Goal: Information Seeking & Learning: Stay updated

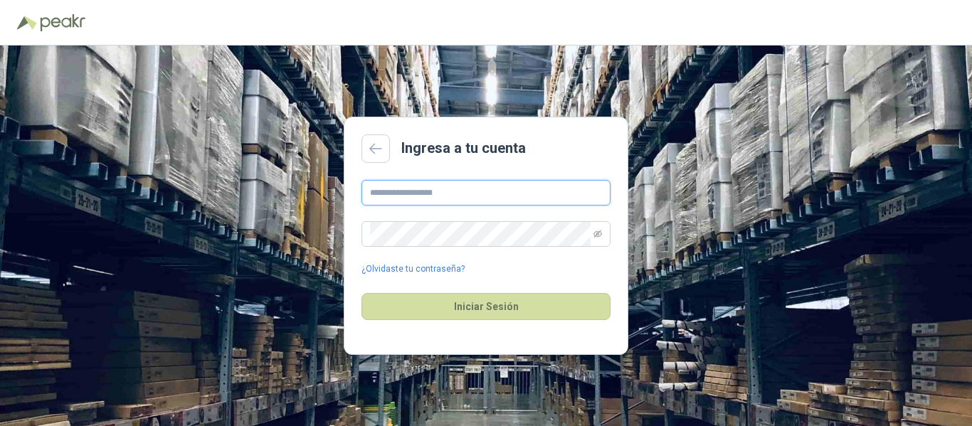
click at [471, 186] on input "text" at bounding box center [486, 193] width 249 height 26
type input "**********"
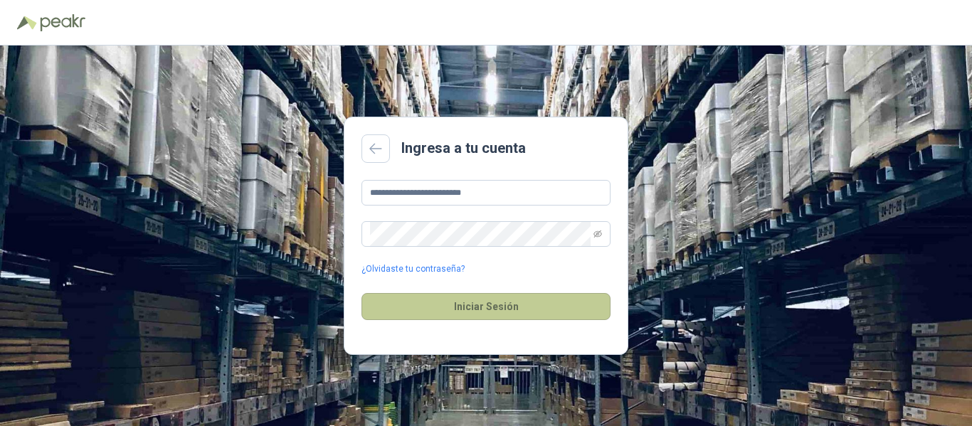
click at [462, 297] on button "Iniciar Sesión" at bounding box center [486, 306] width 249 height 27
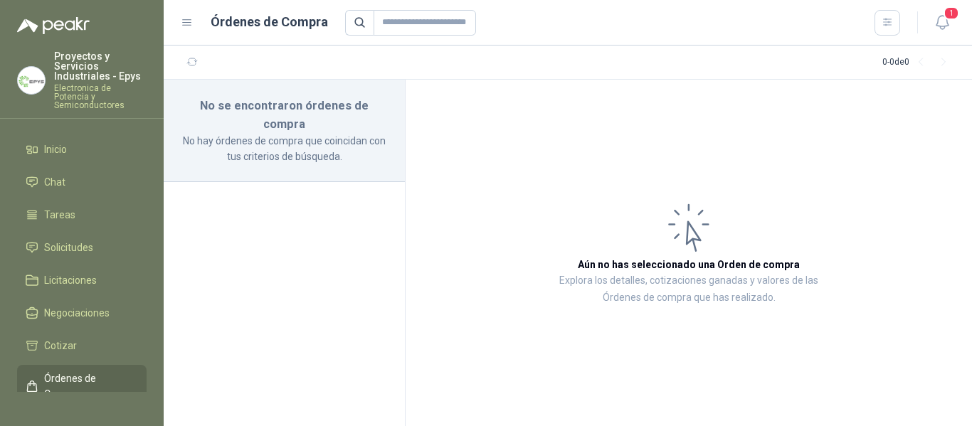
click at [86, 371] on span "Órdenes de Compra" at bounding box center [88, 386] width 89 height 31
click at [952, 31] on button "1" at bounding box center [942, 23] width 26 height 26
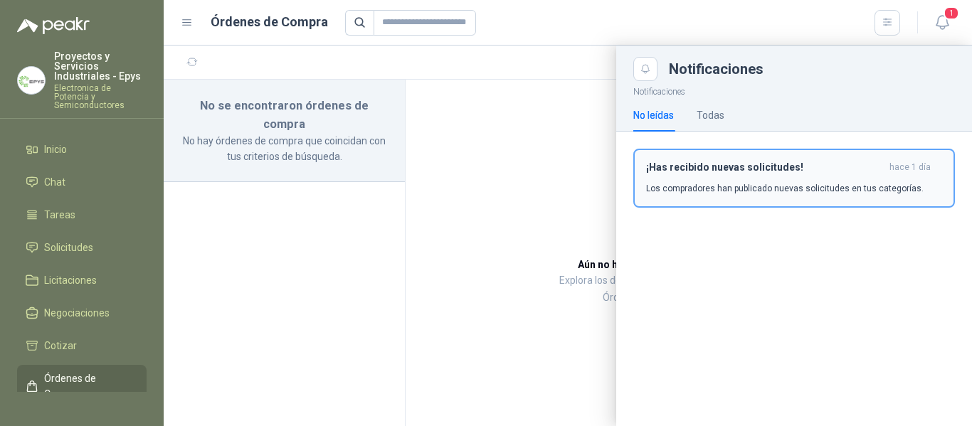
click at [761, 182] on p "Los compradores han publicado nuevas solicitudes en tus categorías." at bounding box center [785, 188] width 278 height 13
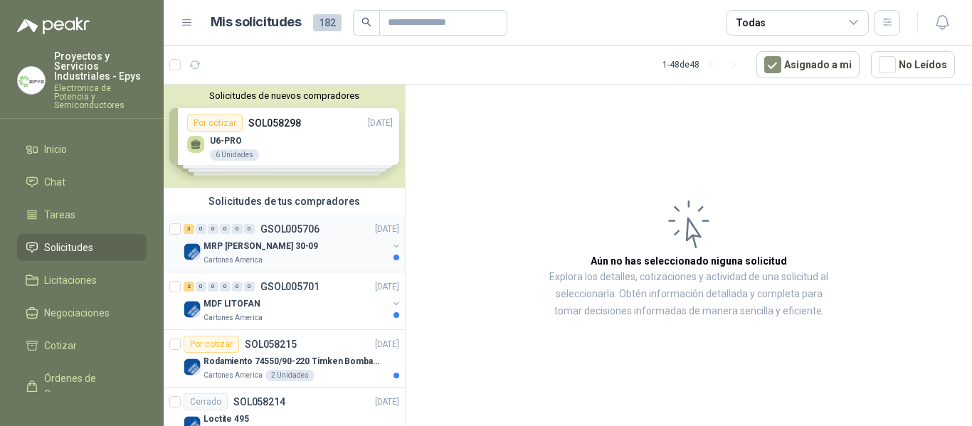
click at [310, 258] on div "Cartones America" at bounding box center [296, 260] width 184 height 11
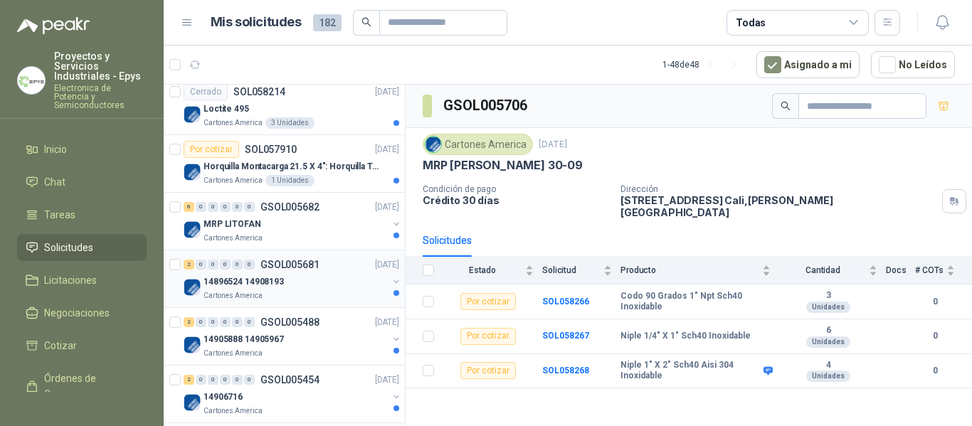
scroll to position [356, 0]
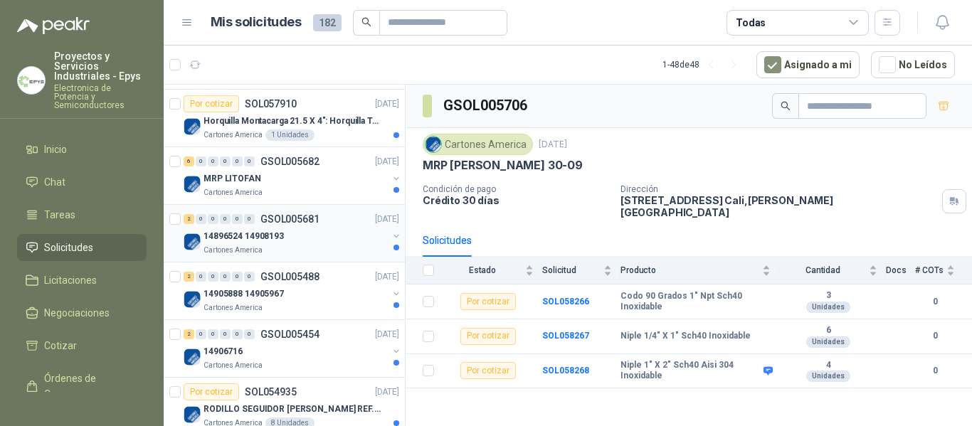
click at [330, 242] on div "14896524 14908193" at bounding box center [296, 236] width 184 height 17
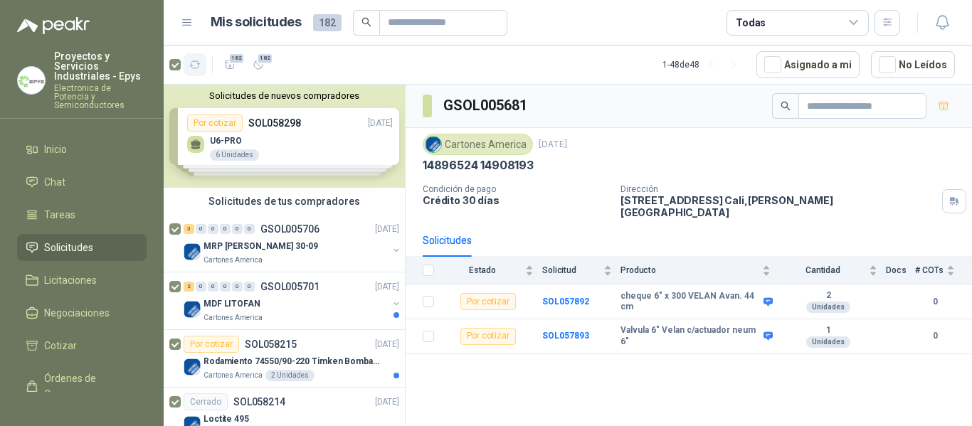
click at [191, 66] on icon "button" at bounding box center [195, 65] width 12 height 12
click at [342, 76] on article "1 - 48 de 48 Asignado a mi No Leídos" at bounding box center [568, 65] width 808 height 38
click at [343, 298] on div "MDF LITOFAN" at bounding box center [296, 303] width 184 height 17
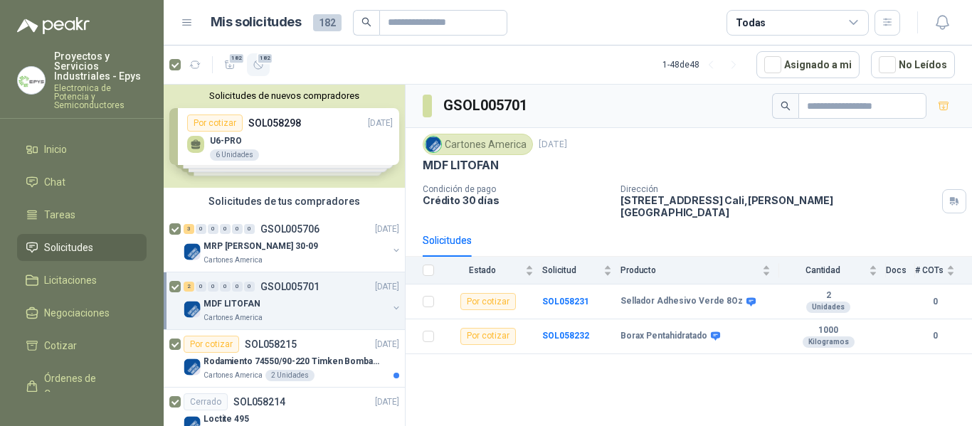
click at [265, 65] on button "182" at bounding box center [258, 64] width 23 height 23
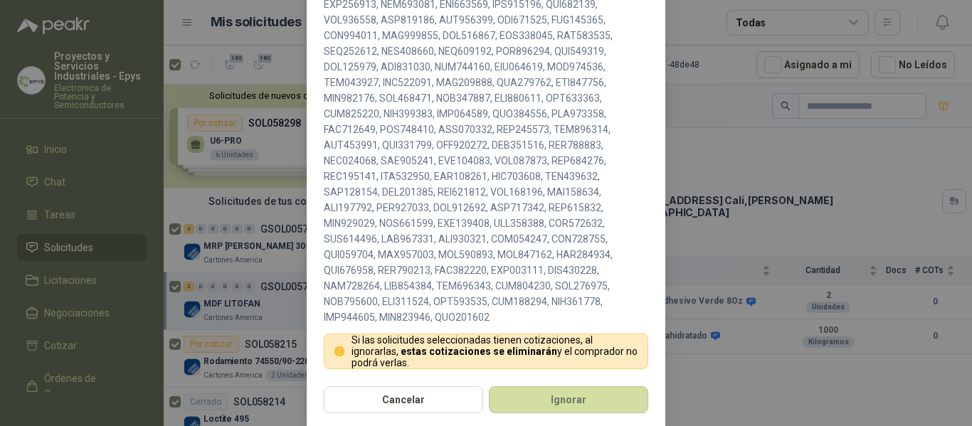
scroll to position [469, 0]
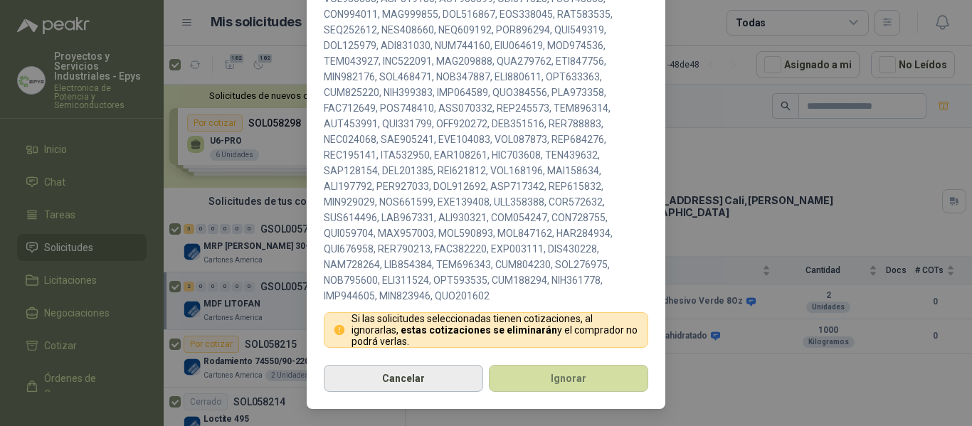
click at [426, 384] on button "Cancelar" at bounding box center [403, 378] width 159 height 27
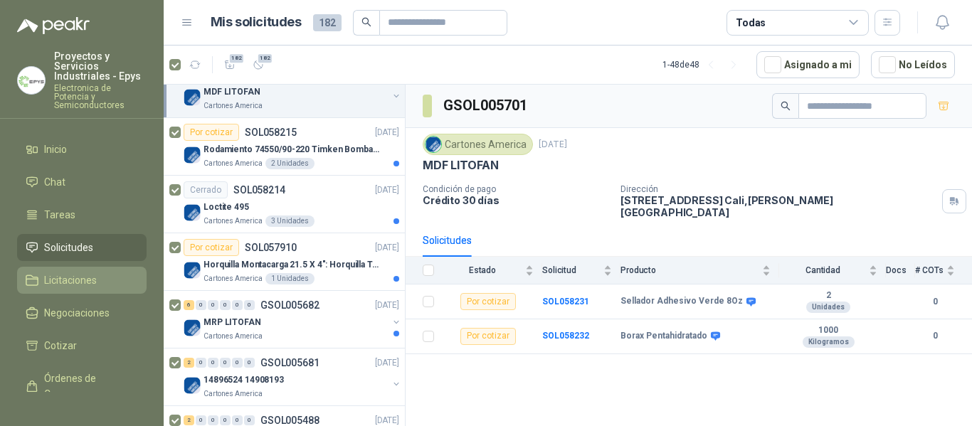
scroll to position [213, 0]
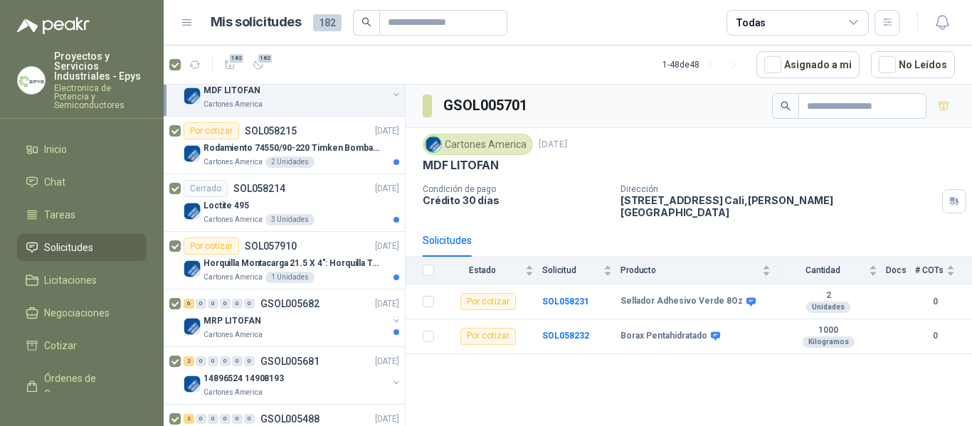
click at [60, 243] on span "Solicitudes" at bounding box center [68, 248] width 49 height 16
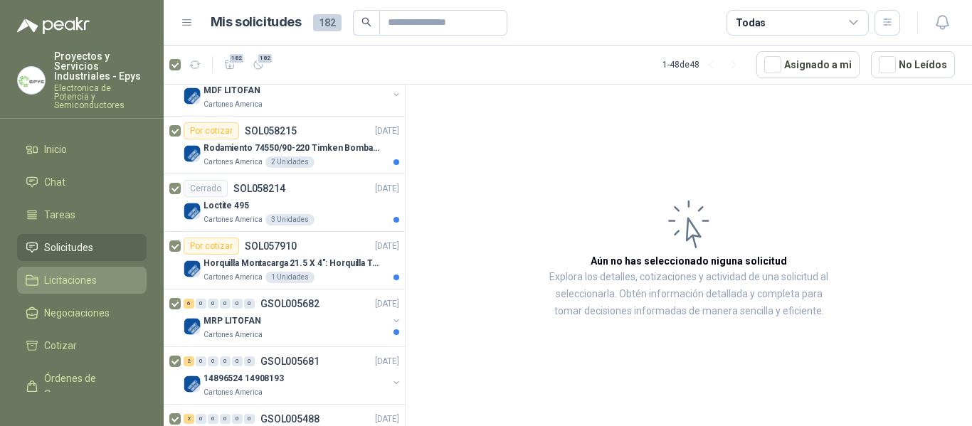
click at [48, 273] on span "Licitaciones" at bounding box center [70, 281] width 53 height 16
click at [50, 278] on span "Licitaciones" at bounding box center [70, 281] width 53 height 16
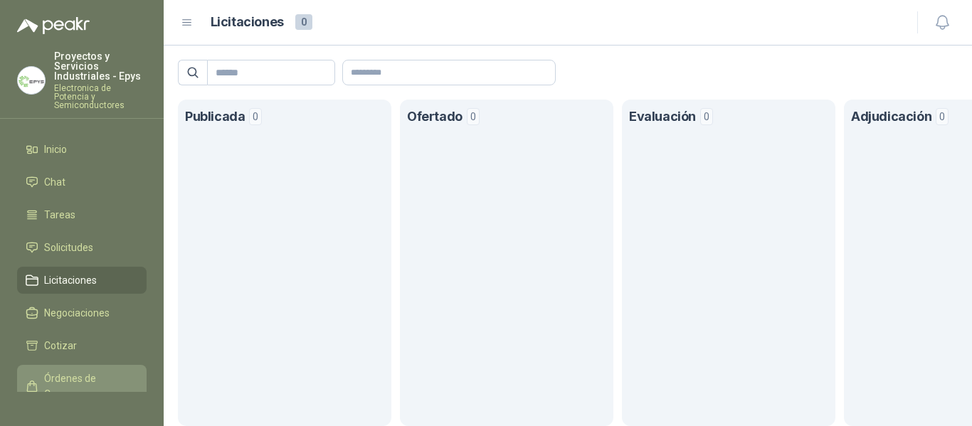
click at [58, 381] on span "Órdenes de Compra" at bounding box center [88, 386] width 89 height 31
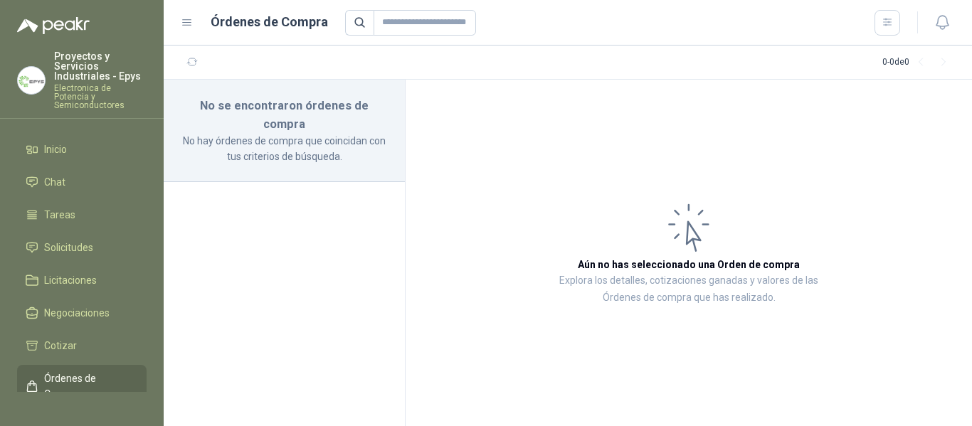
drag, startPoint x: 816, startPoint y: 1, endPoint x: 681, endPoint y: 73, distance: 152.8
click at [681, 73] on section "0 - 0 de 0" at bounding box center [568, 63] width 808 height 34
click at [33, 85] on img at bounding box center [31, 80] width 27 height 27
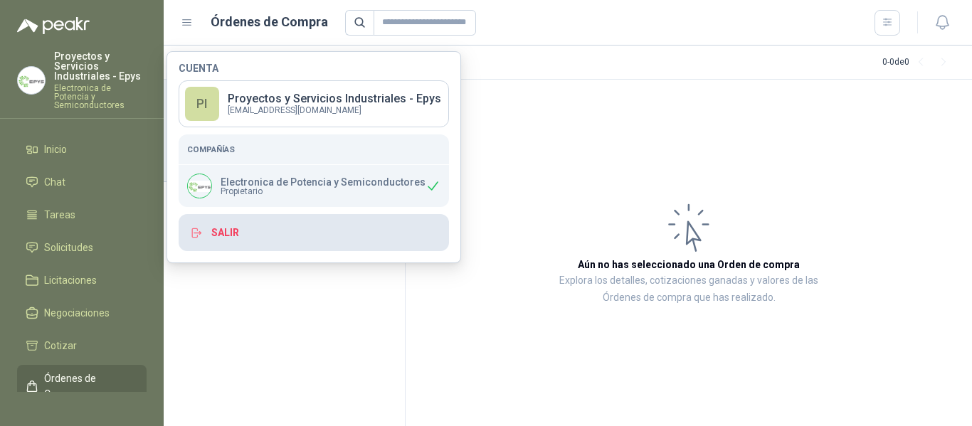
click at [317, 237] on button "Salir" at bounding box center [314, 232] width 270 height 37
